Goal: Task Accomplishment & Management: Use online tool/utility

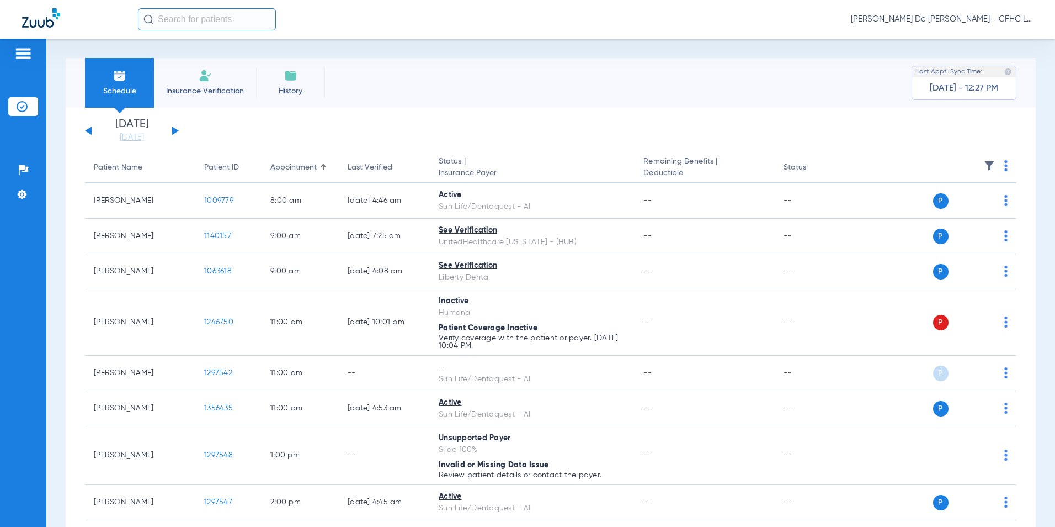
click at [173, 130] on button at bounding box center [175, 130] width 7 height 8
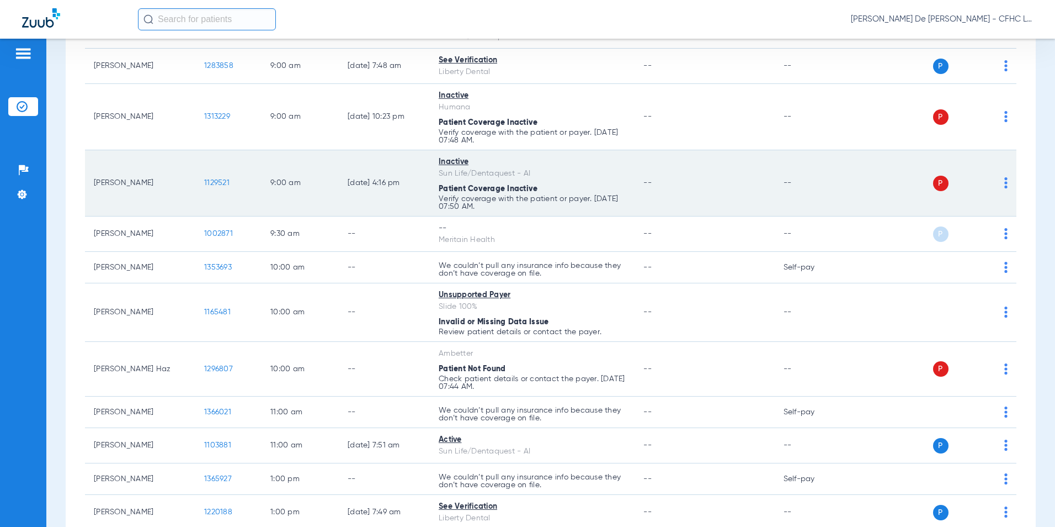
scroll to position [331, 0]
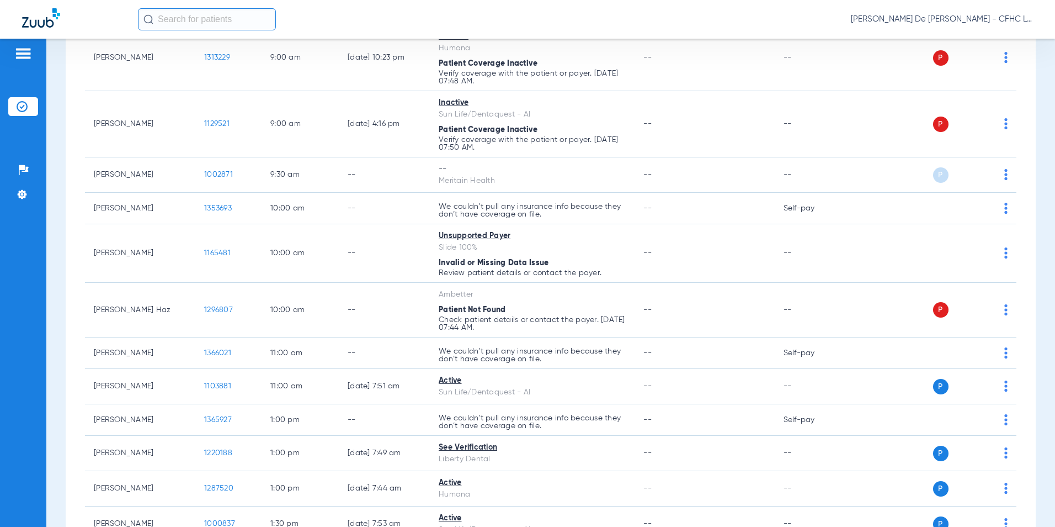
click at [202, 19] on input "text" at bounding box center [207, 19] width 138 height 22
type input "c"
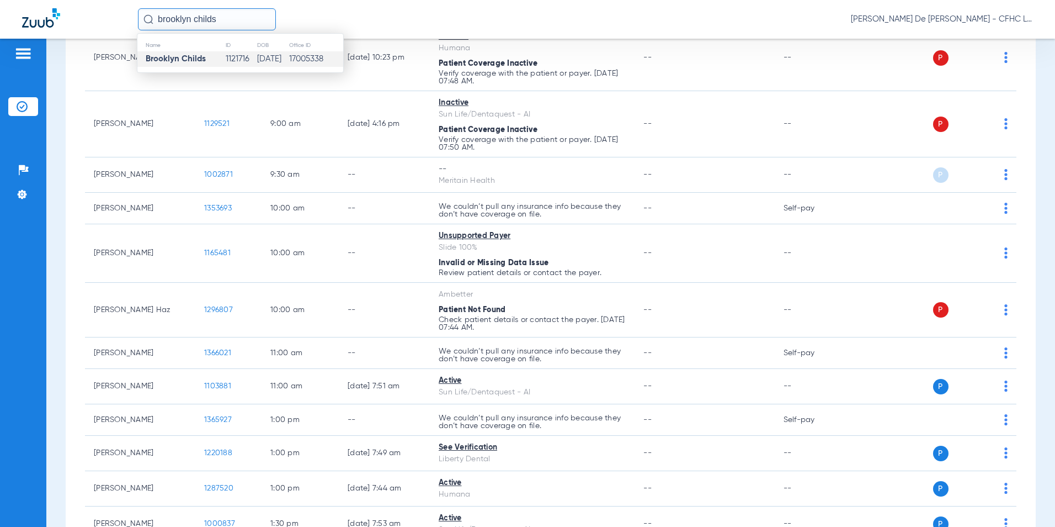
type input "brooklyn childs"
click at [300, 55] on td "17005338" at bounding box center [316, 58] width 55 height 15
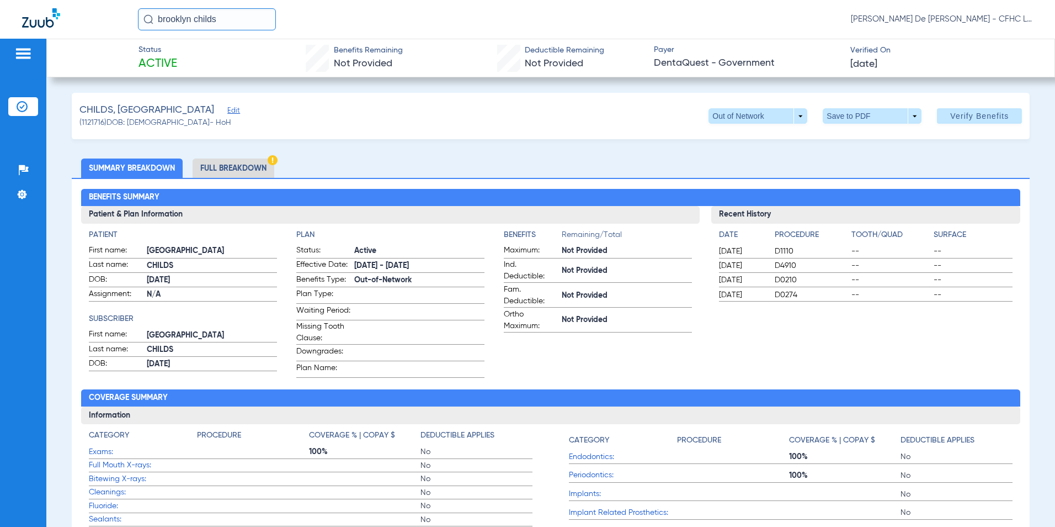
click at [224, 166] on li "Full Breakdown" at bounding box center [234, 167] width 82 height 19
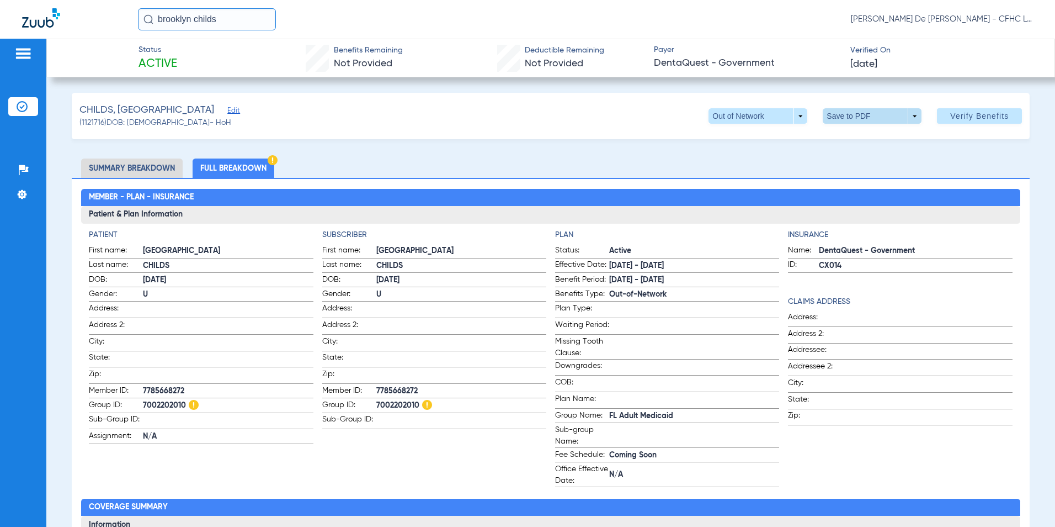
click at [829, 114] on span at bounding box center [872, 115] width 99 height 15
click at [840, 141] on button "insert_drive_file Save to PDF" at bounding box center [857, 138] width 83 height 22
click at [36, 28] on div at bounding box center [80, 19] width 116 height 23
click at [33, 22] on img at bounding box center [41, 17] width 38 height 19
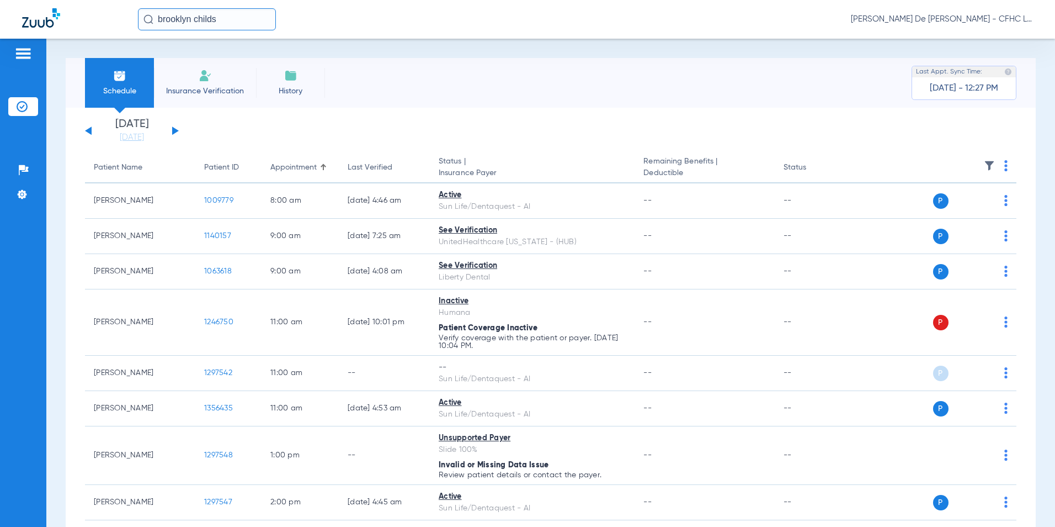
click at [171, 133] on div "[DATE] [DATE] [DATE] [DATE] [DATE] [DATE] [DATE] [DATE] [DATE] [DATE] [DATE] [D…" at bounding box center [132, 131] width 94 height 24
click at [177, 129] on div "[DATE] [DATE] [DATE] [DATE] [DATE] [DATE] [DATE] [DATE] [DATE] [DATE] [DATE] [D…" at bounding box center [132, 131] width 94 height 24
click at [176, 130] on button at bounding box center [175, 130] width 7 height 8
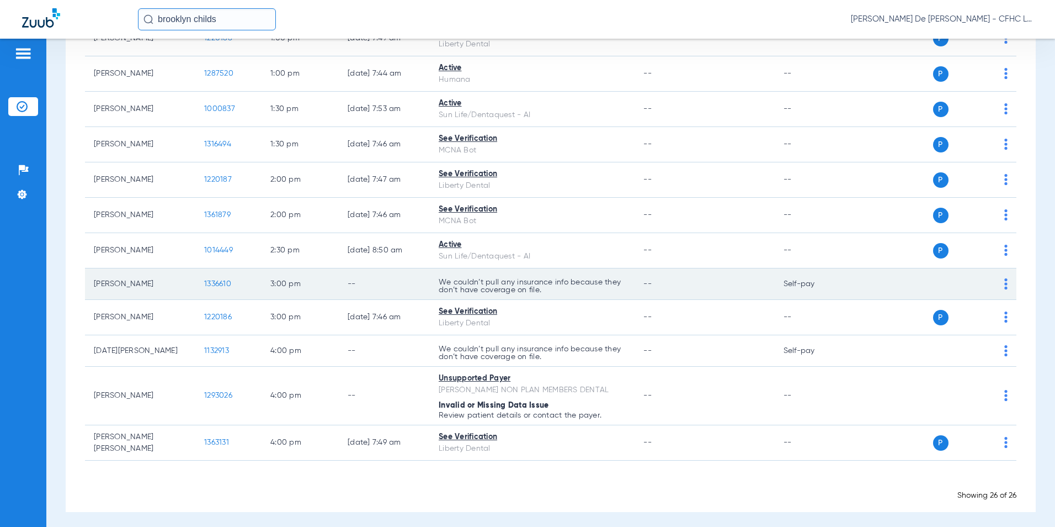
scroll to position [750, 0]
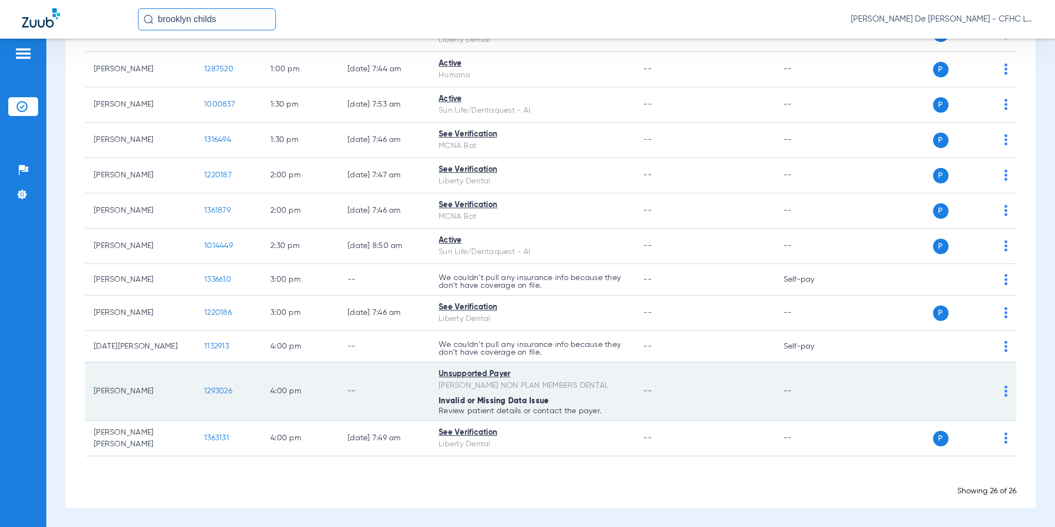
click at [230, 391] on span "1293026" at bounding box center [218, 391] width 28 height 8
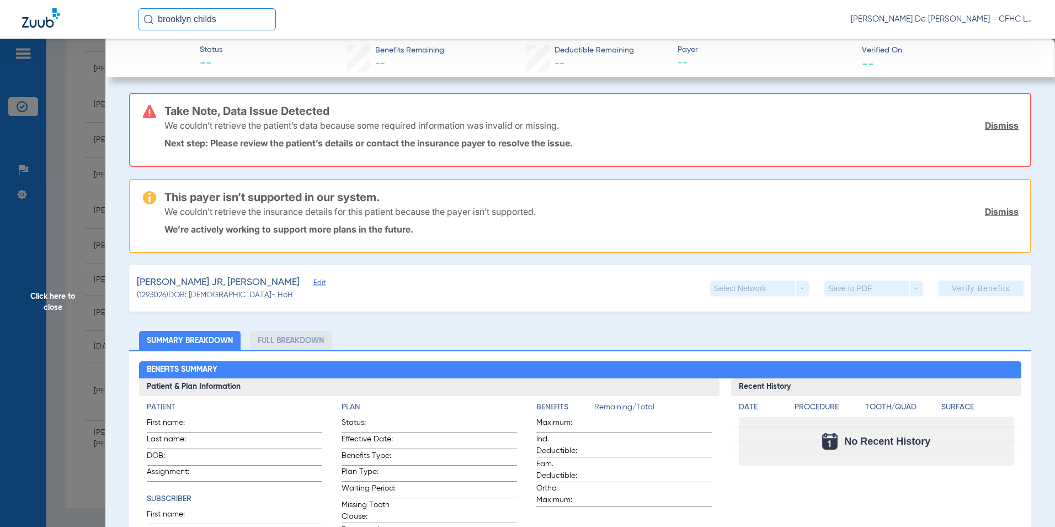
drag, startPoint x: 68, startPoint y: 286, endPoint x: 75, endPoint y: 282, distance: 8.1
click at [68, 286] on span "Click here to close" at bounding box center [52, 302] width 105 height 527
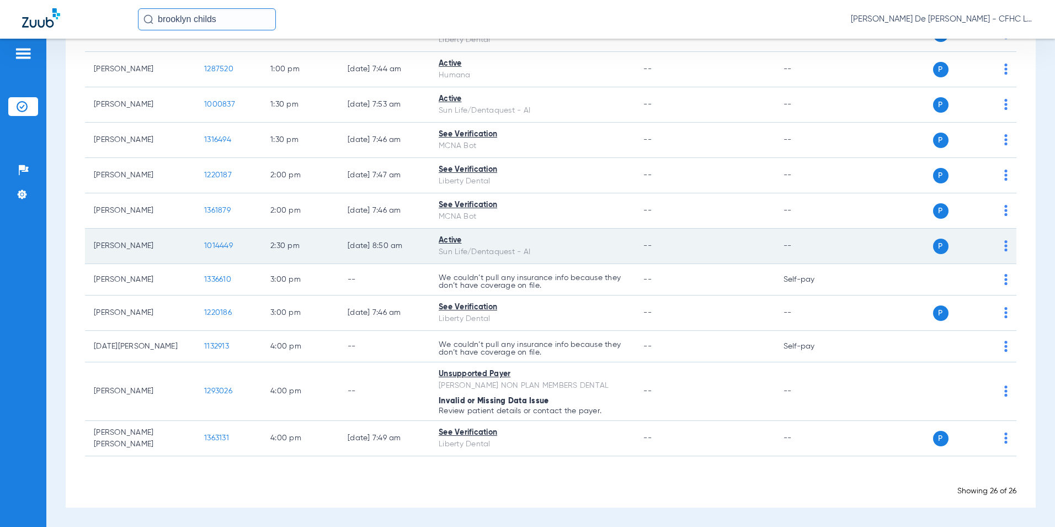
click at [217, 246] on span "1014449" at bounding box center [218, 246] width 29 height 8
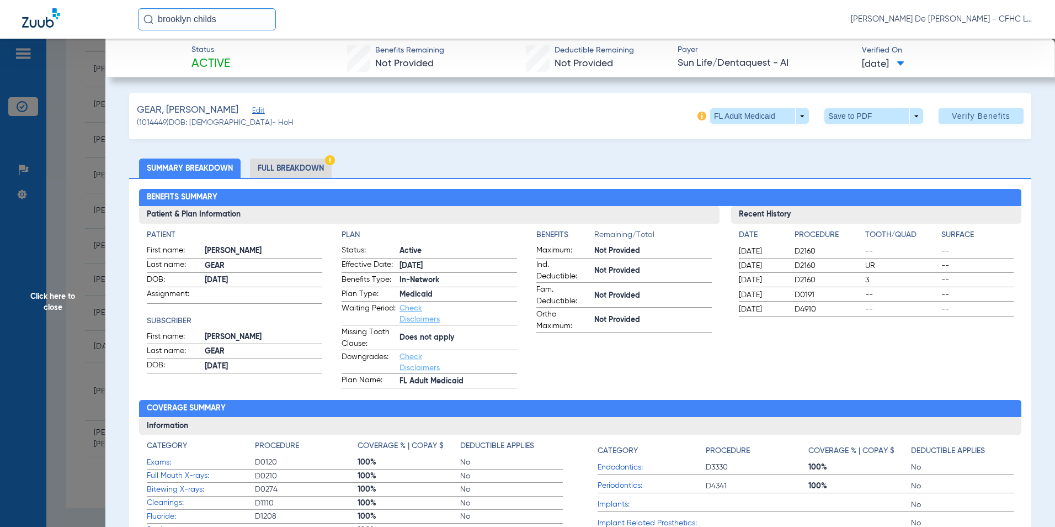
click at [277, 168] on li "Full Breakdown" at bounding box center [291, 167] width 82 height 19
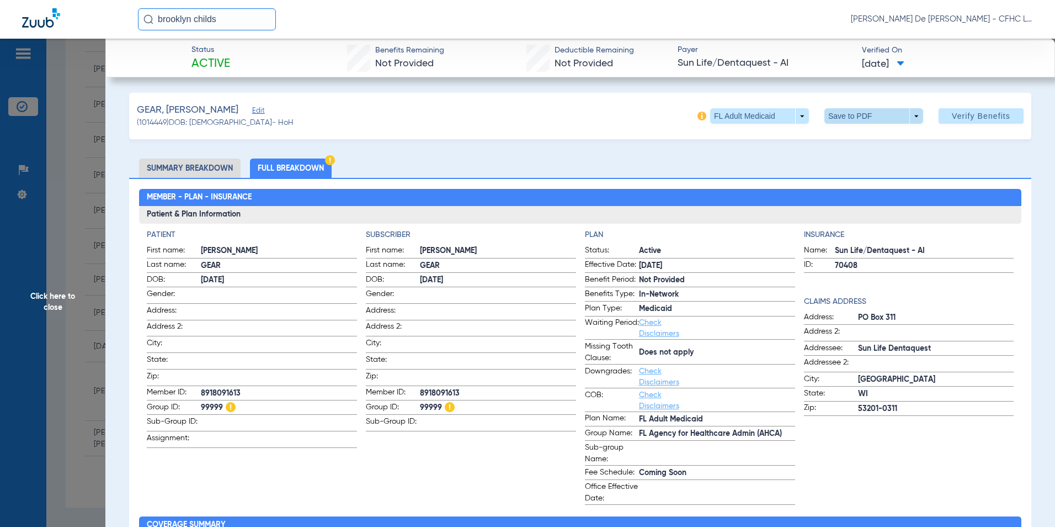
click at [860, 113] on span at bounding box center [873, 116] width 26 height 26
click at [854, 130] on button "insert_drive_file Save to PDF" at bounding box center [858, 138] width 83 height 22
click at [46, 295] on span "Click here to close" at bounding box center [52, 302] width 105 height 527
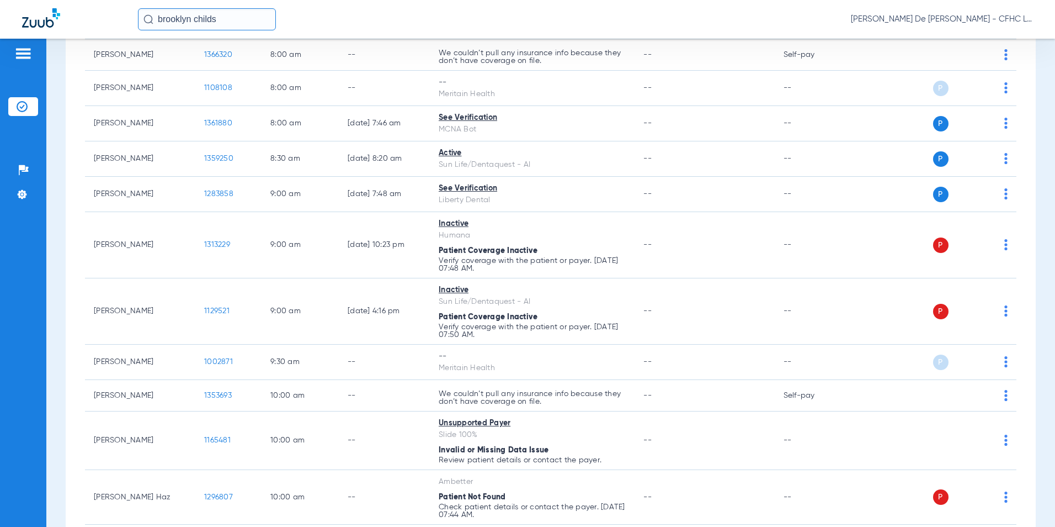
scroll to position [143, 0]
drag, startPoint x: 212, startPoint y: 20, endPoint x: 78, endPoint y: 24, distance: 134.7
click at [78, 24] on div "brooklyn childs [PERSON_NAME] De [PERSON_NAME] - [GEOGRAPHIC_DATA] Dental" at bounding box center [527, 19] width 1055 height 39
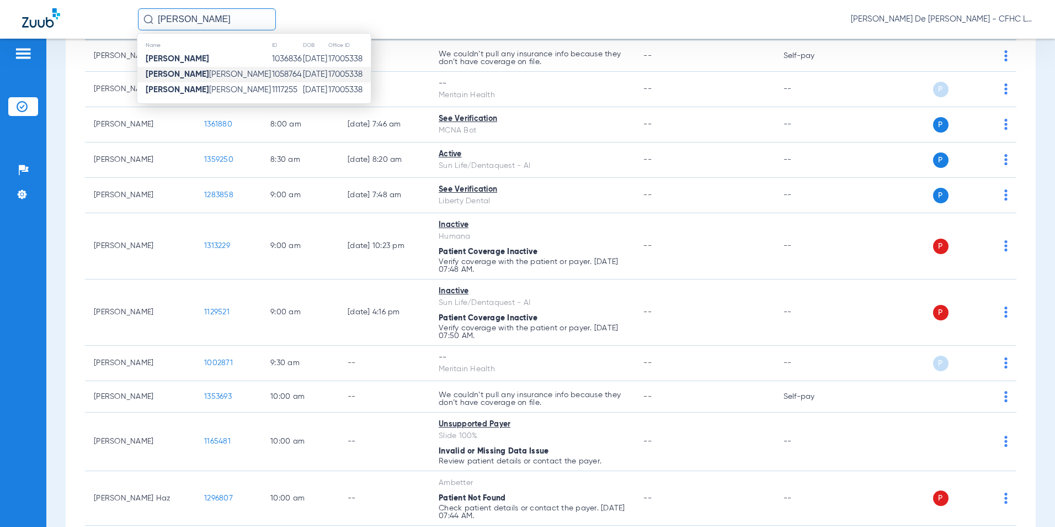
type input "[PERSON_NAME]"
click at [332, 77] on td "17005338" at bounding box center [349, 74] width 43 height 15
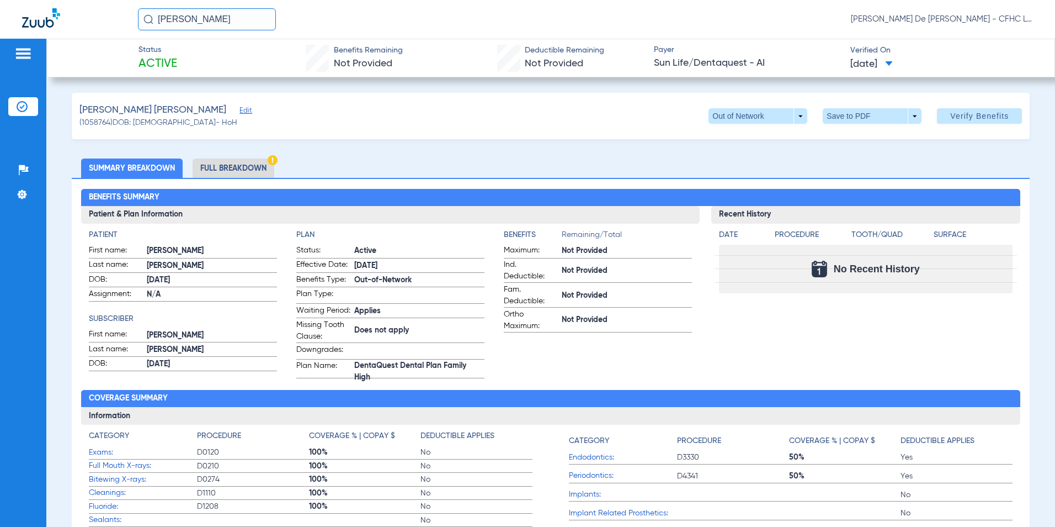
click at [230, 171] on li "Full Breakdown" at bounding box center [234, 167] width 82 height 19
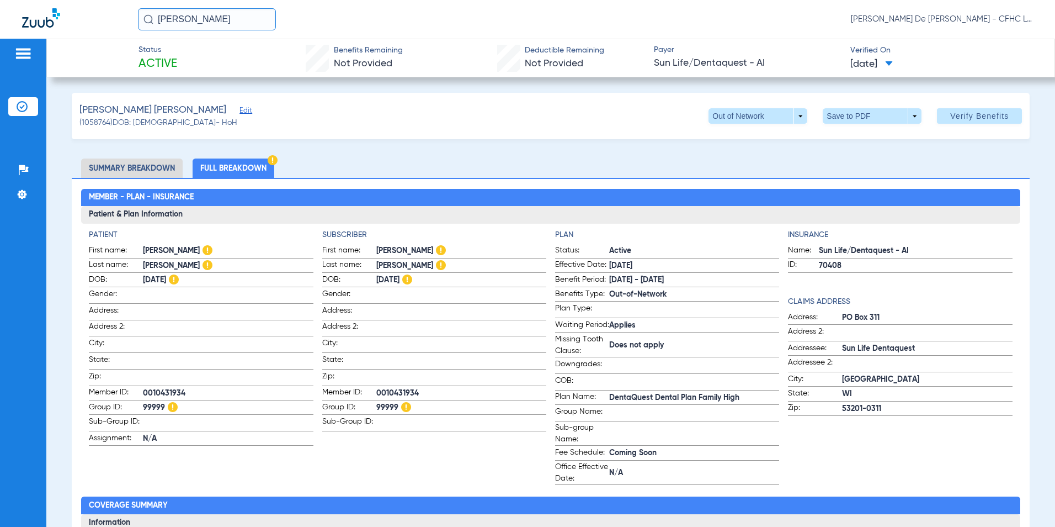
click at [227, 18] on input "[PERSON_NAME]" at bounding box center [207, 19] width 138 height 22
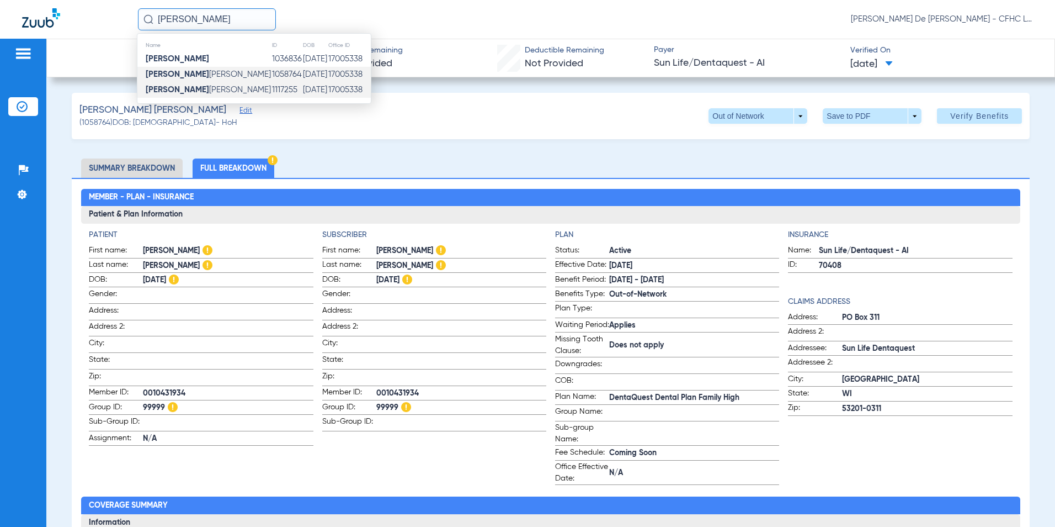
click at [237, 86] on span "[PERSON_NAME]" at bounding box center [208, 90] width 125 height 8
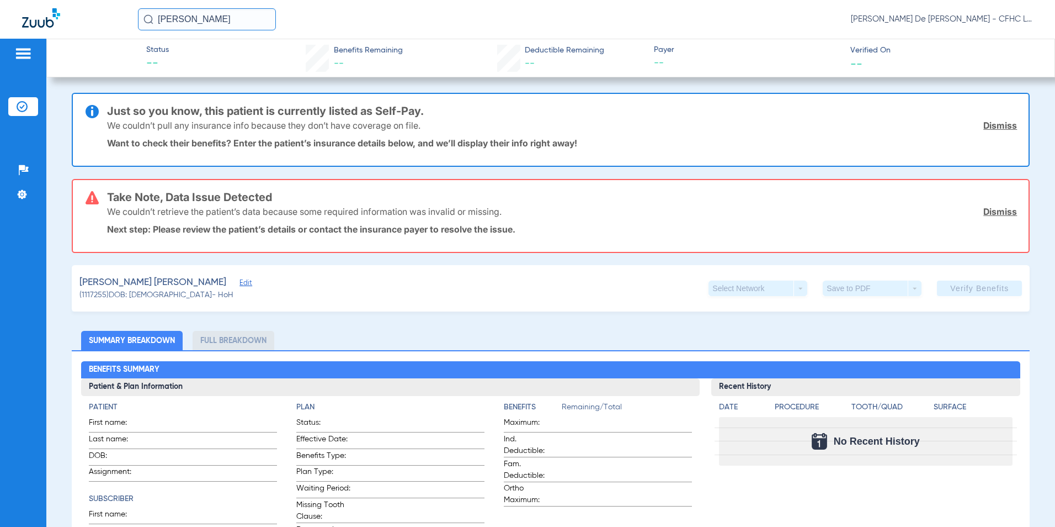
click at [222, 22] on input "[PERSON_NAME]" at bounding box center [207, 19] width 138 height 22
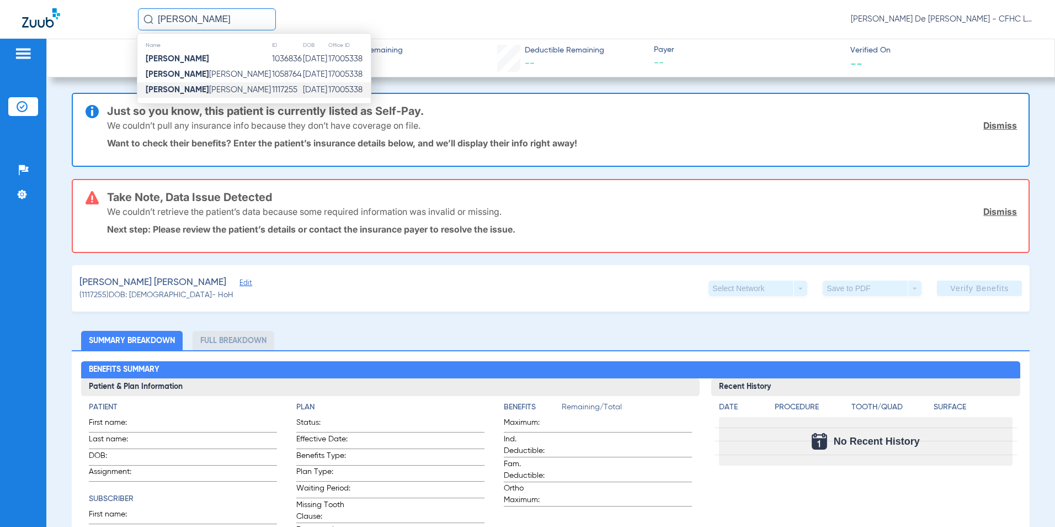
click at [235, 68] on td "[PERSON_NAME]" at bounding box center [204, 74] width 134 height 15
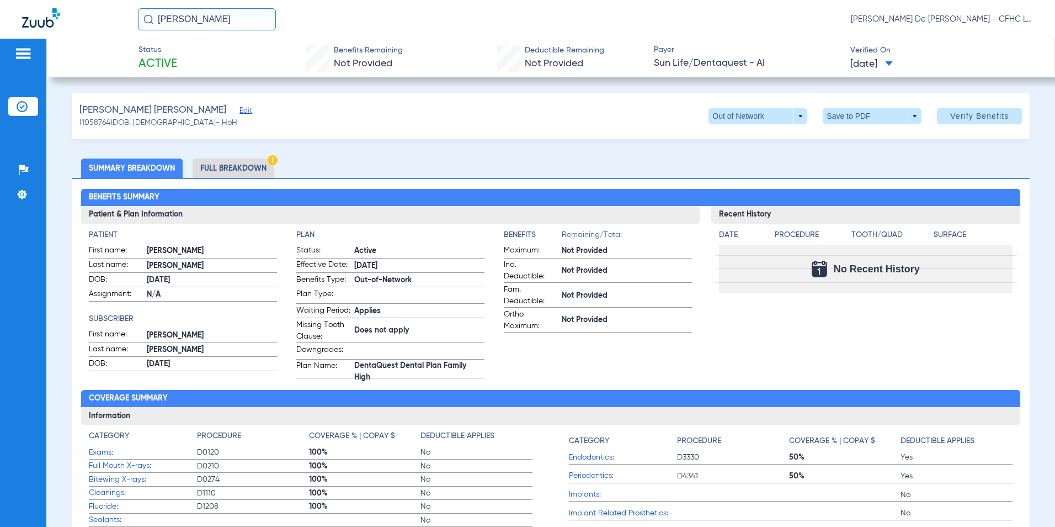
click at [262, 168] on li "Full Breakdown" at bounding box center [234, 167] width 82 height 19
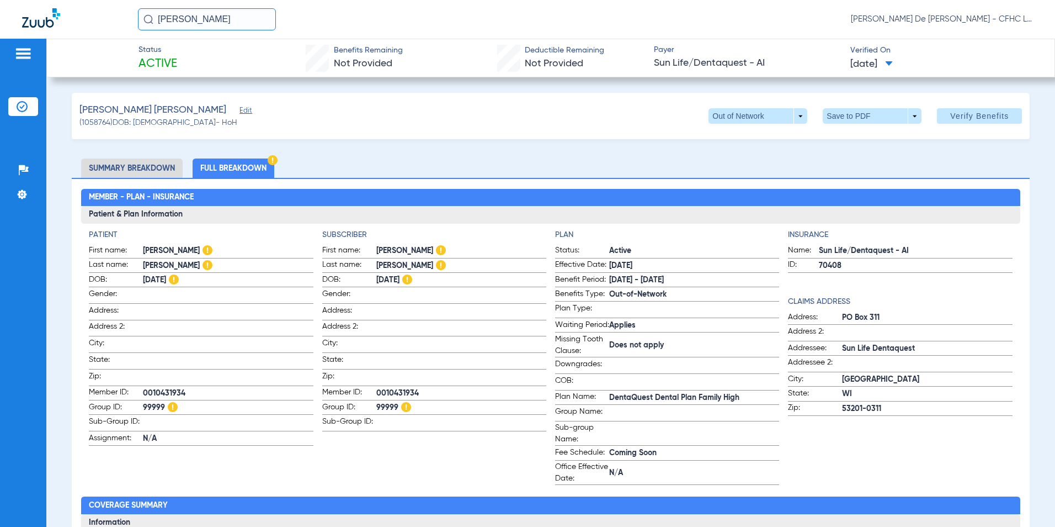
click at [40, 21] on img at bounding box center [41, 17] width 38 height 19
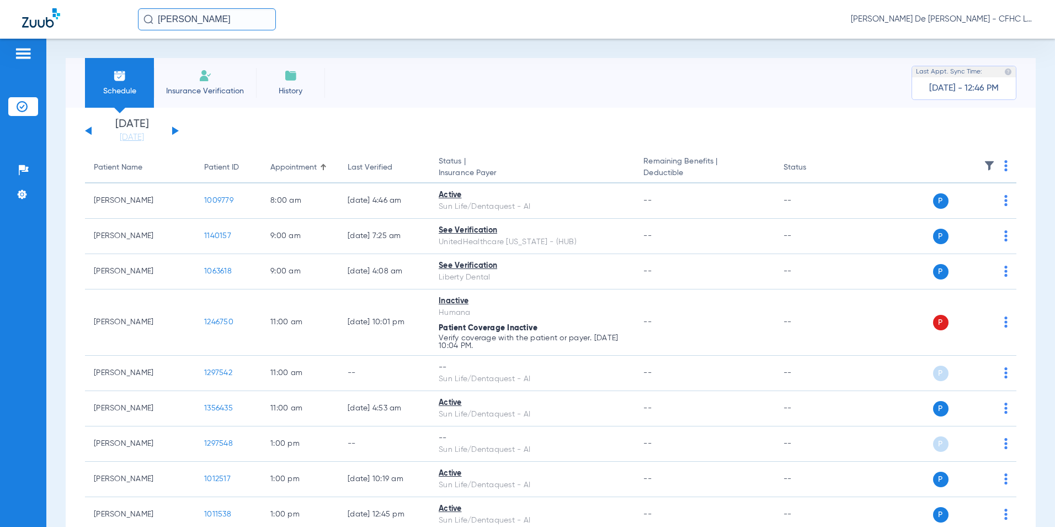
click at [173, 128] on button at bounding box center [175, 130] width 7 height 8
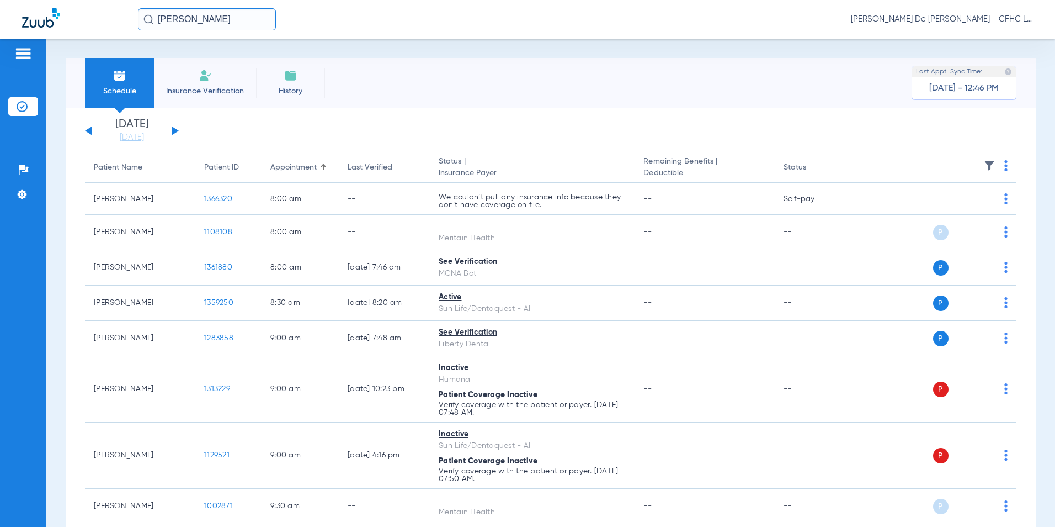
drag, startPoint x: 233, startPoint y: 16, endPoint x: 123, endPoint y: 10, distance: 110.5
click at [121, 18] on div "[PERSON_NAME] [PERSON_NAME] De [PERSON_NAME] - CFHC Lake Wales Dental" at bounding box center [527, 19] width 1055 height 39
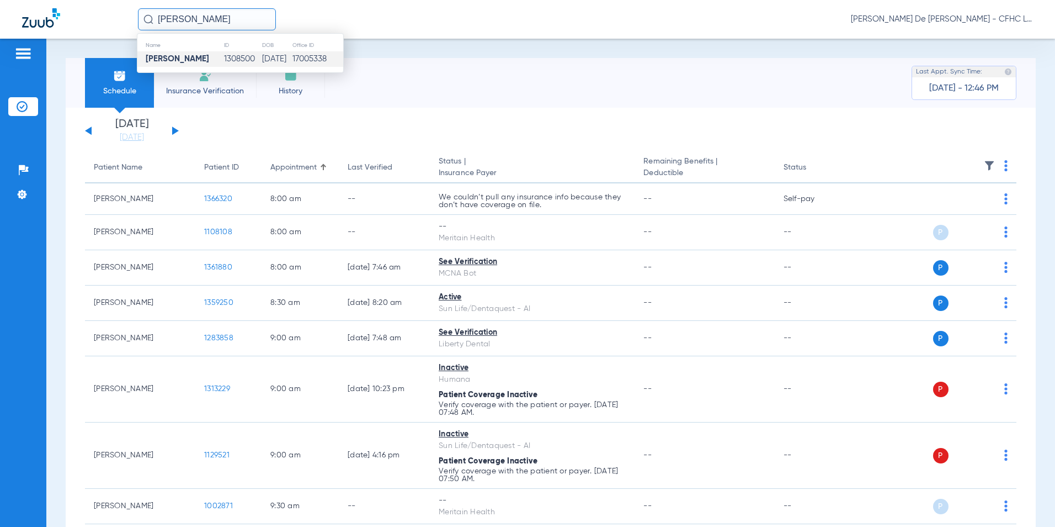
type input "[PERSON_NAME]"
click at [262, 56] on td "[DATE]" at bounding box center [277, 58] width 30 height 15
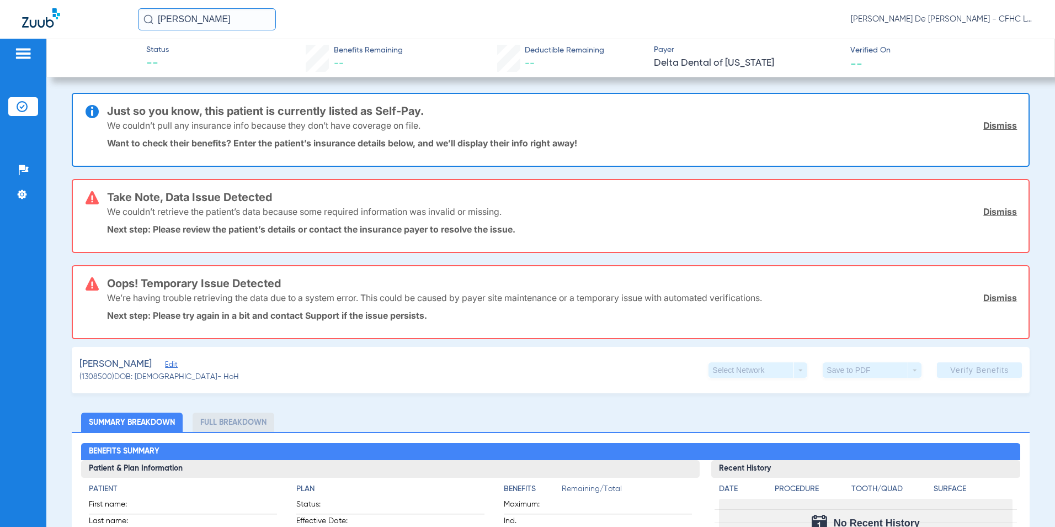
click at [1004, 127] on link "Dismiss" at bounding box center [1001, 125] width 34 height 11
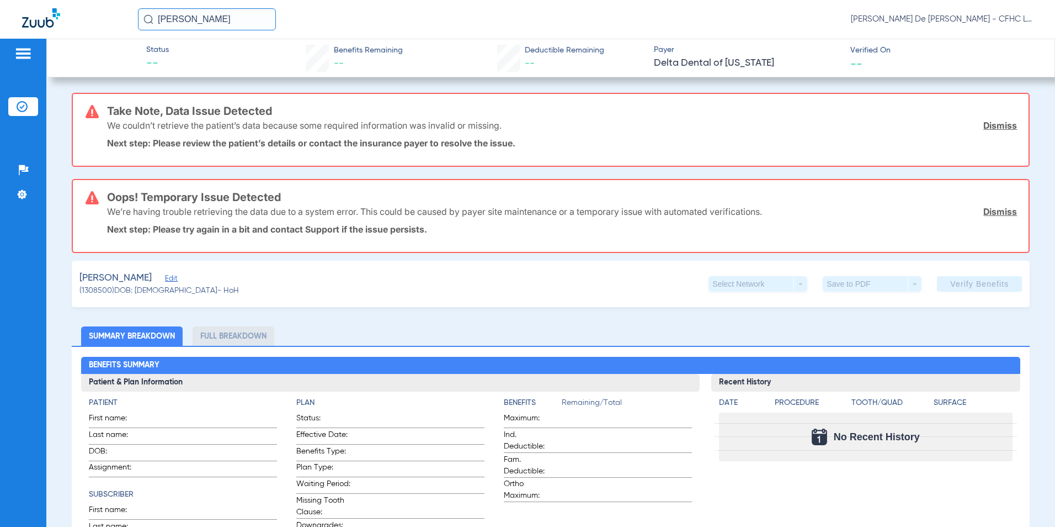
click at [1004, 127] on link "Dismiss" at bounding box center [1001, 125] width 34 height 11
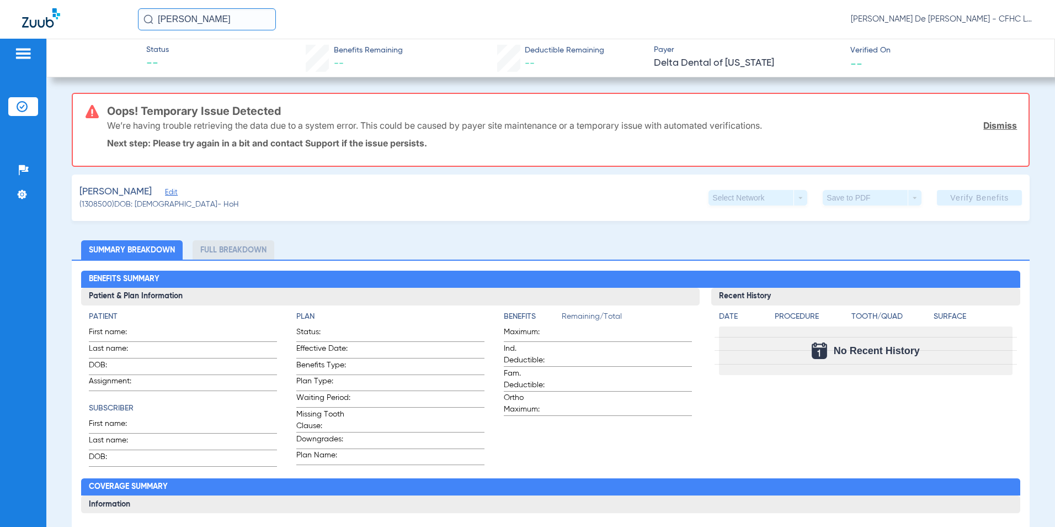
click at [1004, 127] on link "Dismiss" at bounding box center [1001, 125] width 34 height 11
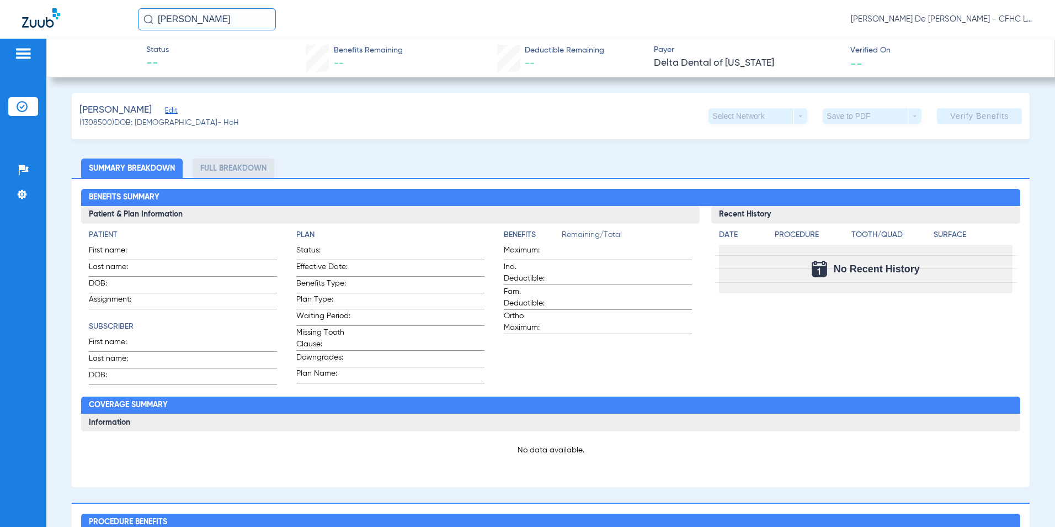
click at [165, 108] on span "Edit" at bounding box center [170, 112] width 10 height 10
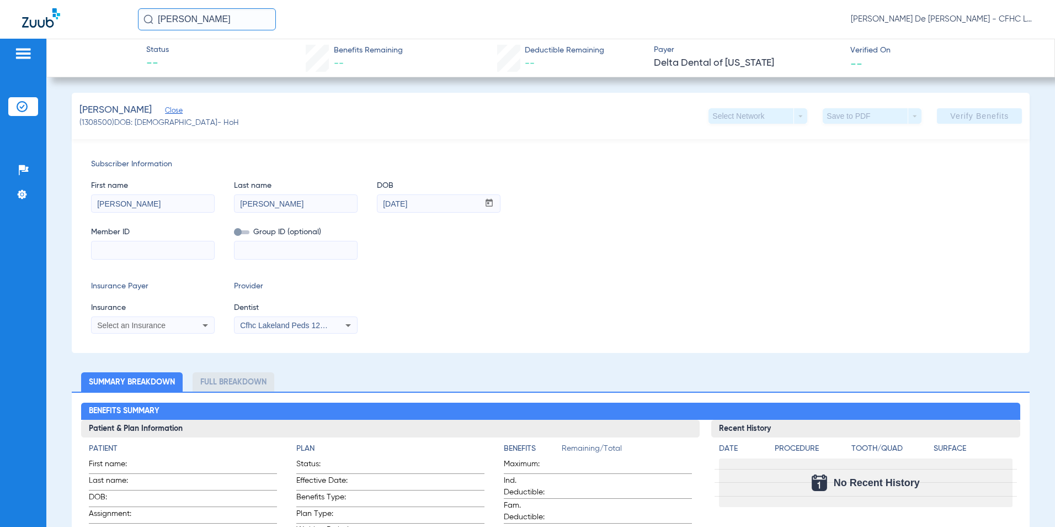
click at [165, 110] on span "Close" at bounding box center [170, 112] width 10 height 10
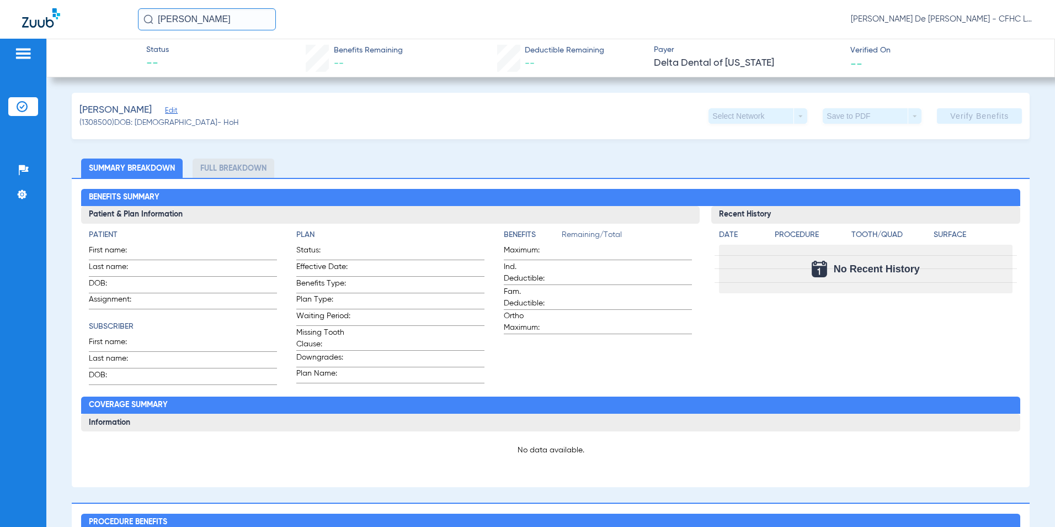
click at [165, 113] on span "Edit" at bounding box center [170, 112] width 10 height 10
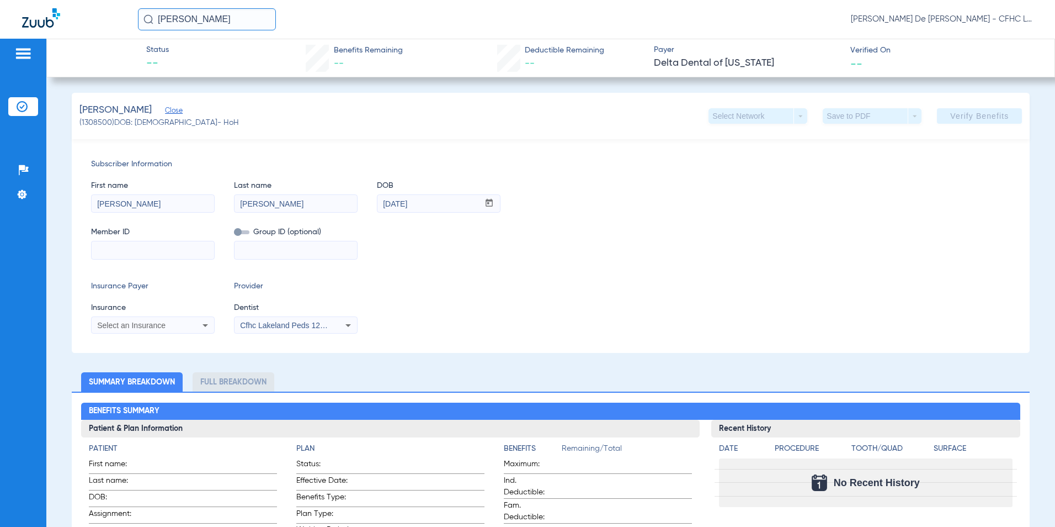
click at [182, 257] on input at bounding box center [153, 250] width 123 height 18
click at [141, 253] on input at bounding box center [153, 250] width 123 height 18
type input "947666026"
click at [176, 327] on div "Select an Insurance" at bounding box center [141, 325] width 89 height 8
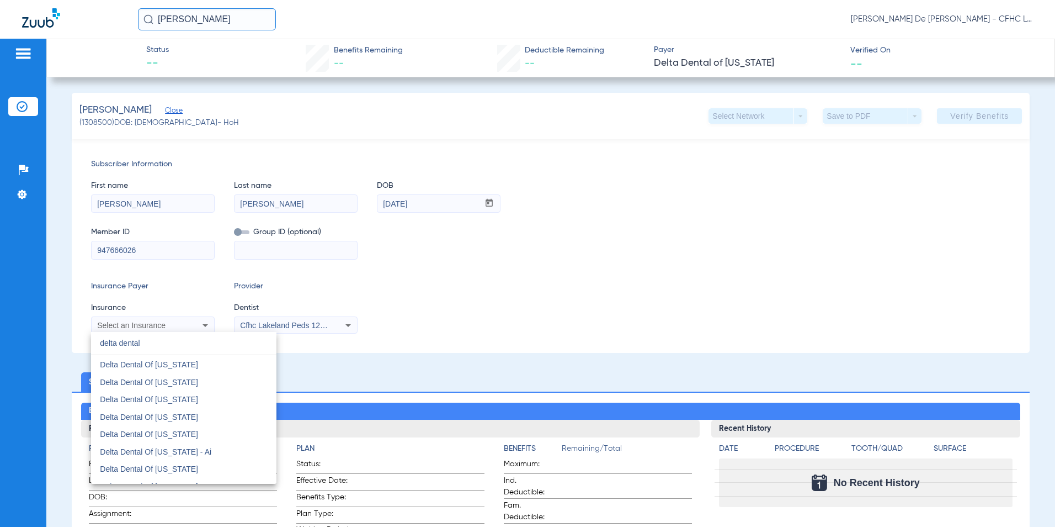
scroll to position [607, 0]
type input "delta dental"
drag, startPoint x: 224, startPoint y: 418, endPoint x: 231, endPoint y: 408, distance: 12.4
click at [225, 418] on mat-option "Delta Dental Of [US_STATE]" at bounding box center [183, 417] width 185 height 18
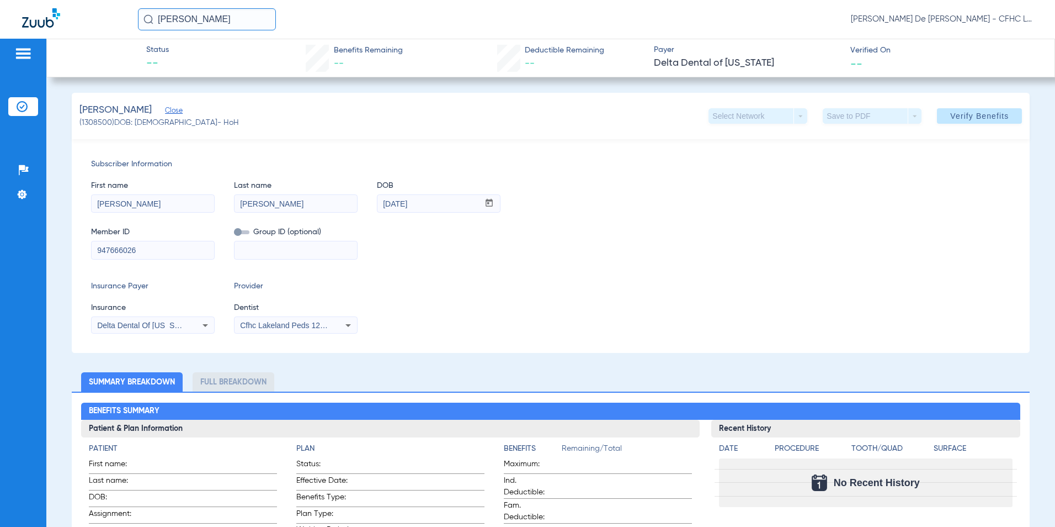
click at [285, 327] on span "Cfhc Lakeland Peds 1205336690" at bounding box center [297, 325] width 114 height 9
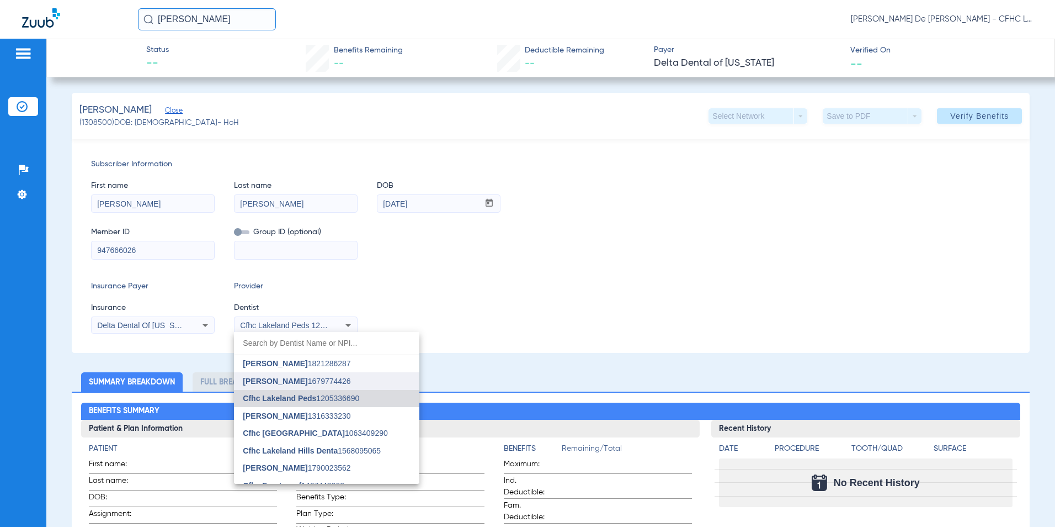
click at [289, 373] on mat-option "[PERSON_NAME] 1679774426" at bounding box center [326, 381] width 185 height 18
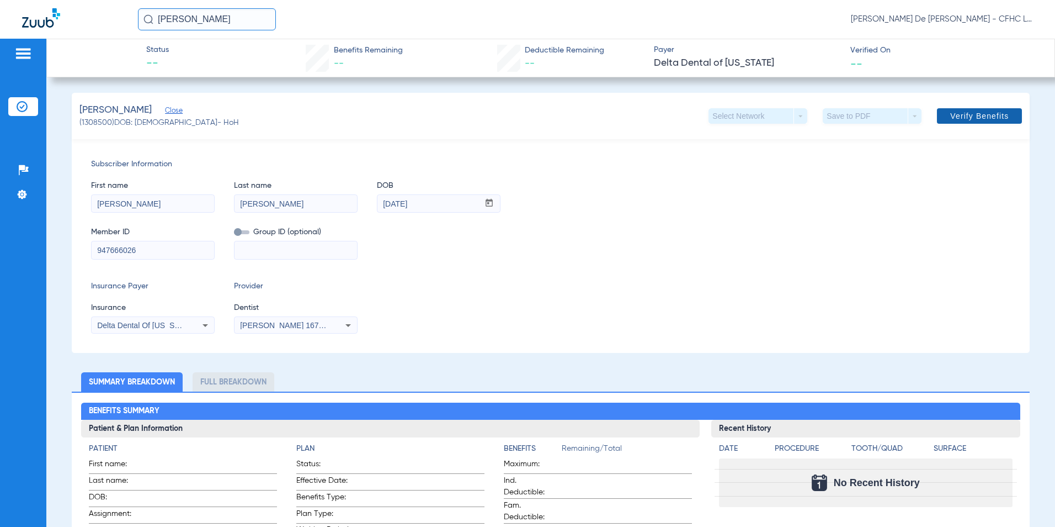
click at [958, 116] on span "Verify Benefits" at bounding box center [979, 115] width 59 height 9
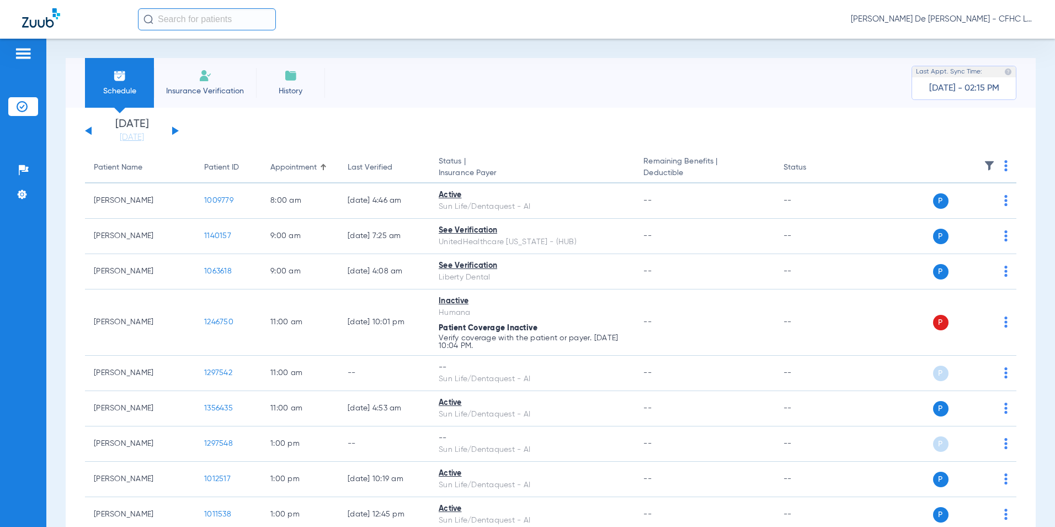
click at [174, 128] on button at bounding box center [175, 130] width 7 height 8
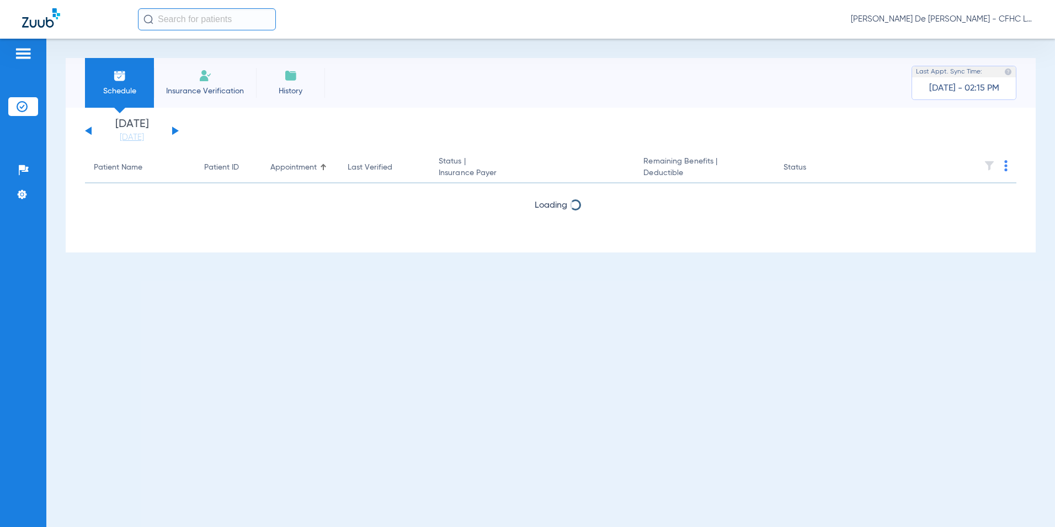
click at [174, 129] on button at bounding box center [175, 130] width 7 height 8
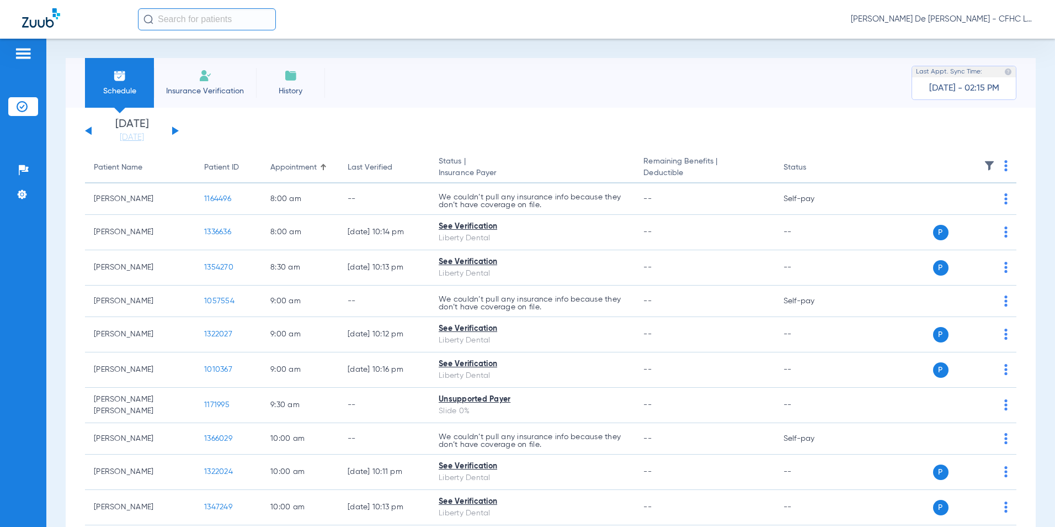
click at [1004, 166] on img at bounding box center [1005, 165] width 3 height 11
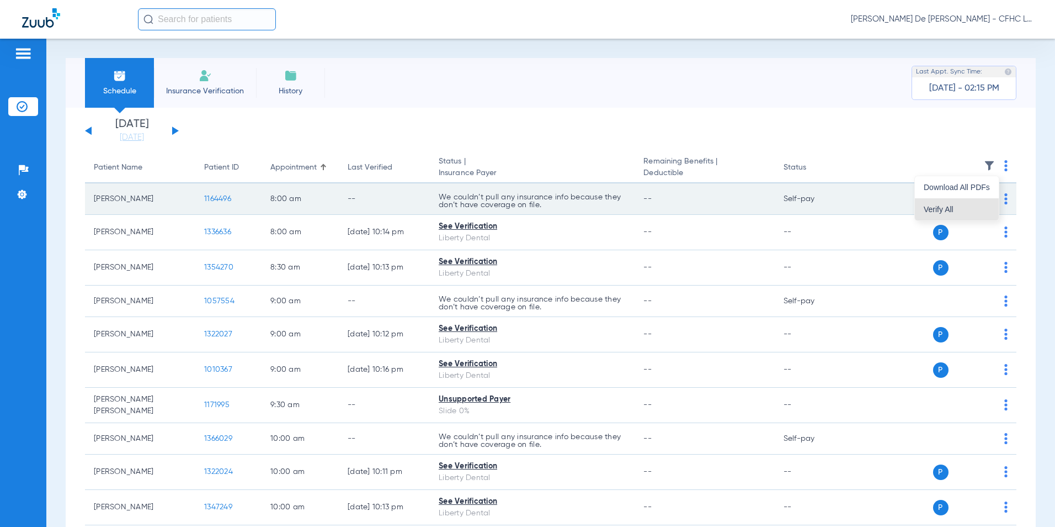
click at [981, 205] on span "Verify All" at bounding box center [957, 209] width 66 height 8
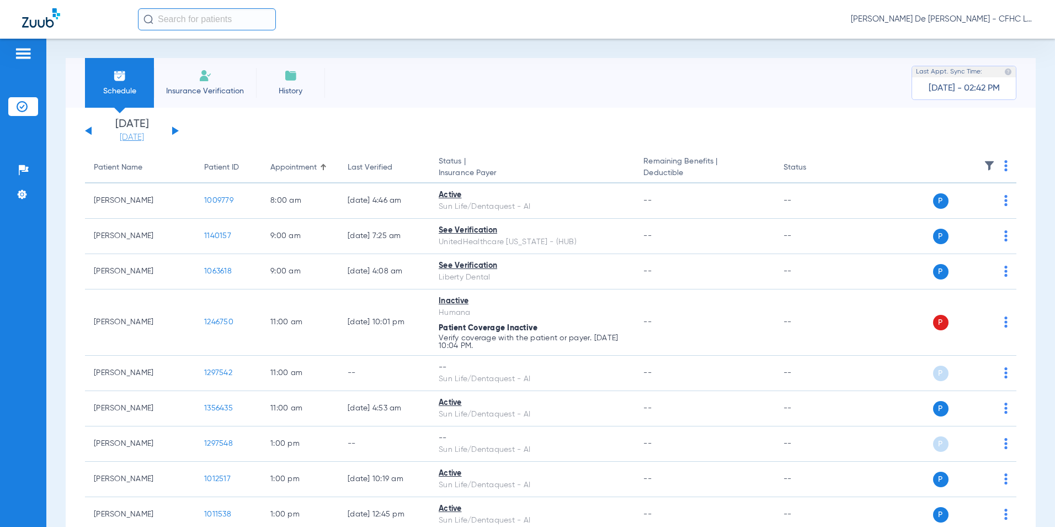
click at [148, 135] on link "[DATE]" at bounding box center [132, 137] width 66 height 11
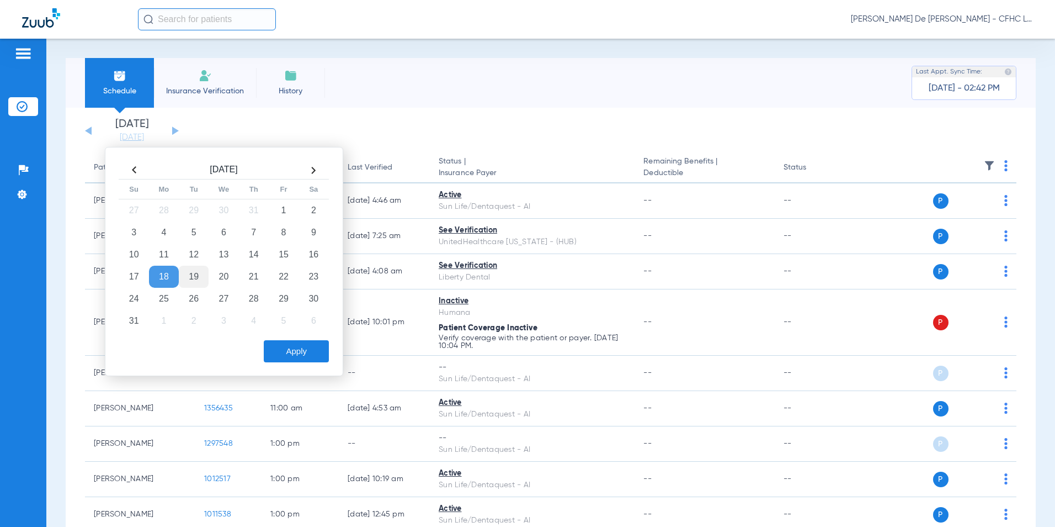
click at [194, 279] on td "19" at bounding box center [194, 276] width 30 height 22
click at [168, 275] on td "18" at bounding box center [164, 276] width 30 height 22
click at [294, 353] on button "Apply" at bounding box center [296, 351] width 65 height 22
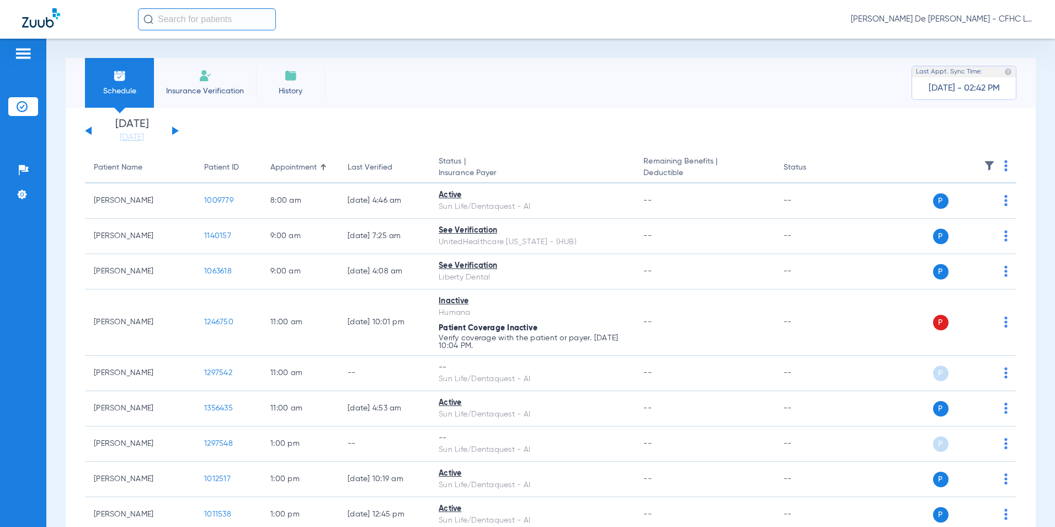
click at [211, 81] on img at bounding box center [205, 75] width 13 height 13
